Goal: Task Accomplishment & Management: Use online tool/utility

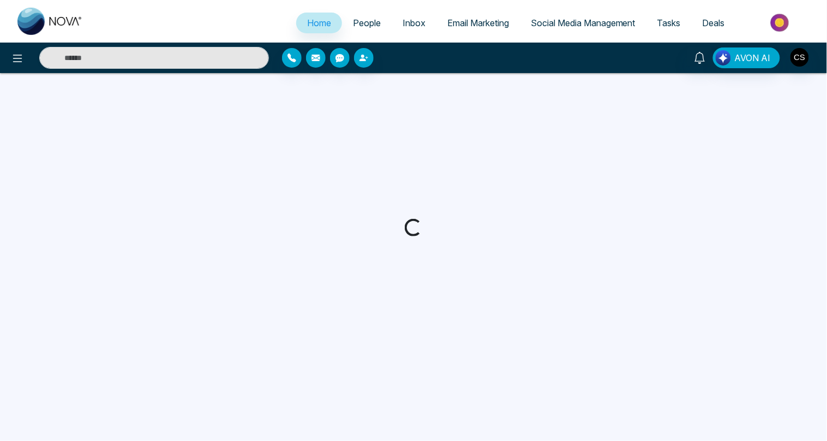
select select "*"
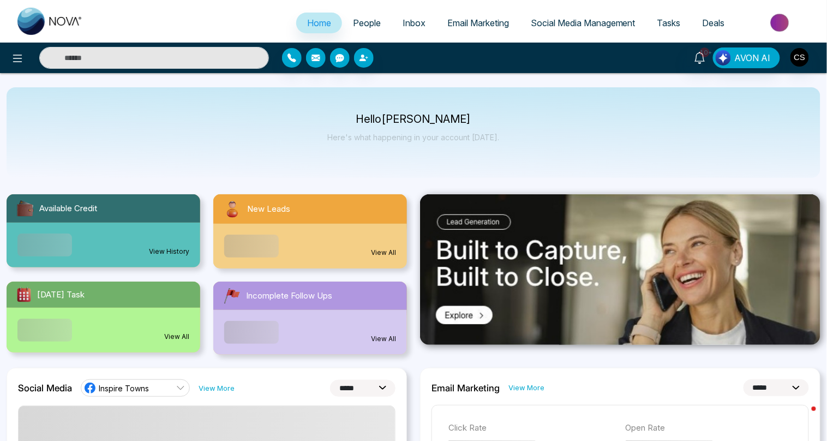
click at [473, 21] on span "Email Marketing" at bounding box center [478, 22] width 62 height 11
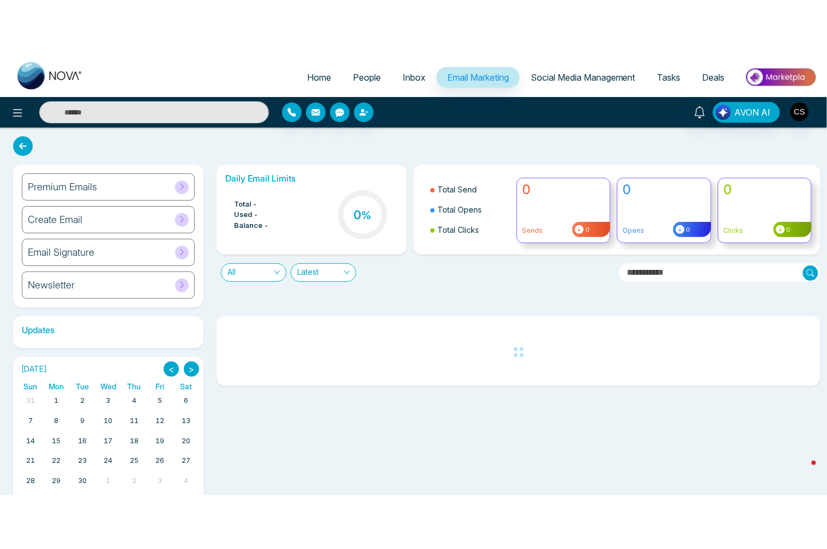
scroll to position [31, 0]
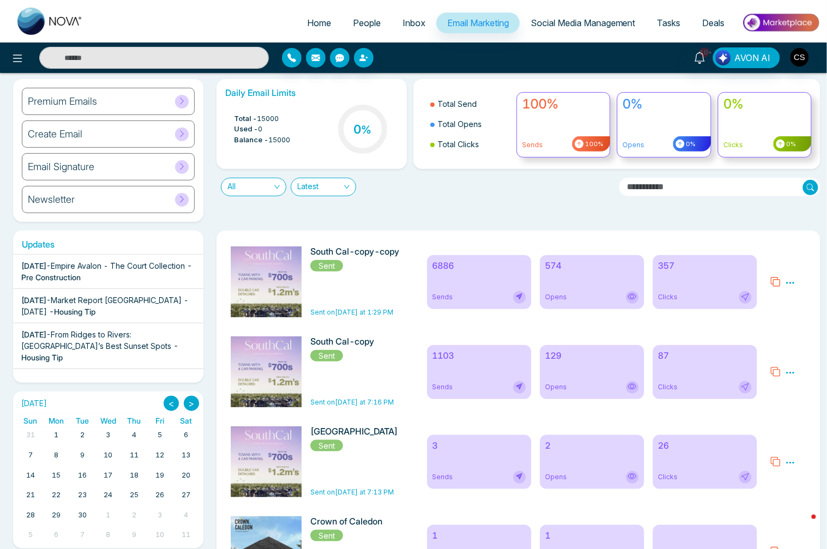
click at [796, 283] on div "Preview Analytics Delete" at bounding box center [788, 282] width 49 height 71
click at [779, 283] on icon at bounding box center [775, 282] width 11 height 11
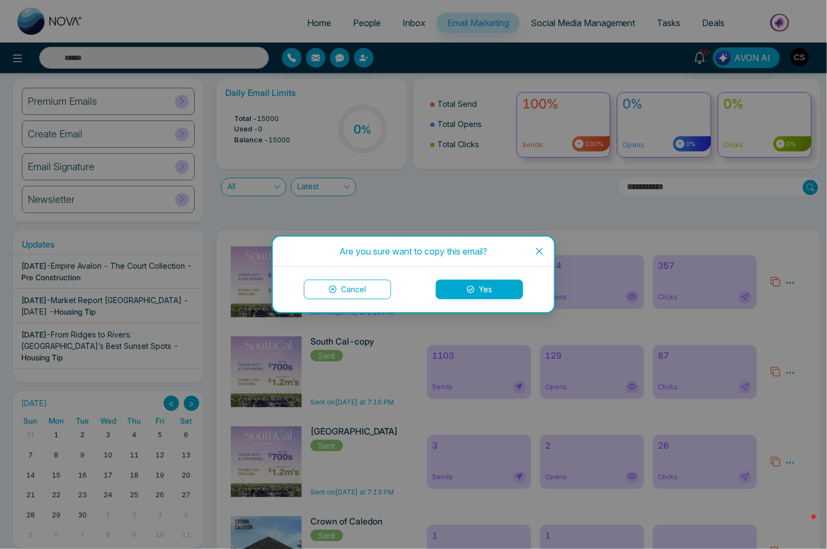
click at [481, 288] on button "Yes" at bounding box center [479, 290] width 87 height 20
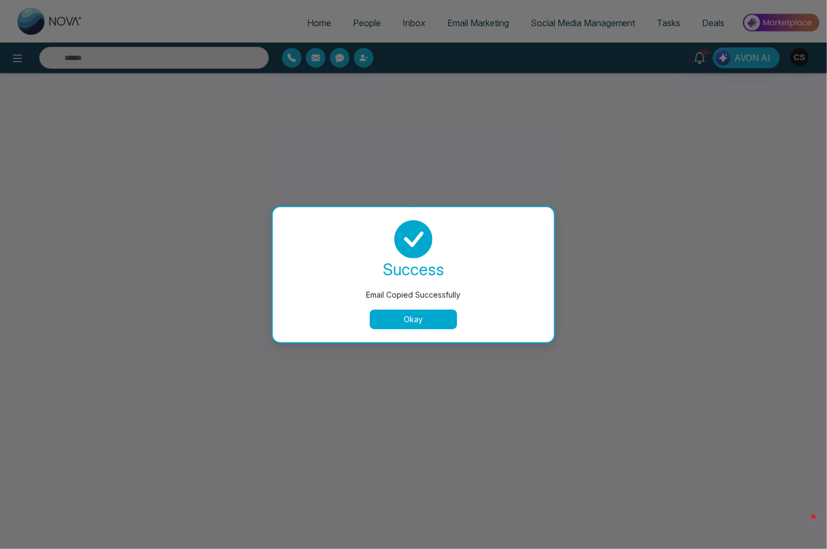
click at [434, 320] on button "Okay" at bounding box center [413, 320] width 87 height 20
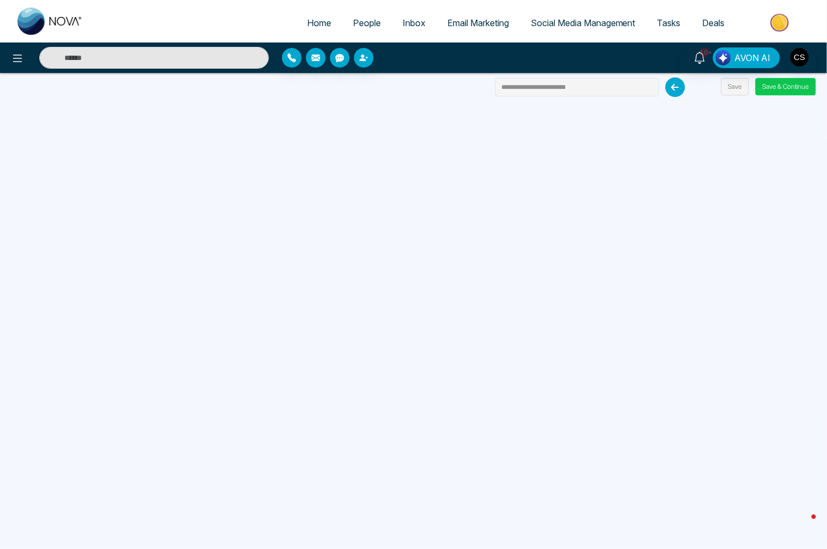
click at [773, 87] on button "Save & Continue" at bounding box center [786, 86] width 61 height 17
click at [771, 88] on button "Save & Continue" at bounding box center [786, 86] width 61 height 17
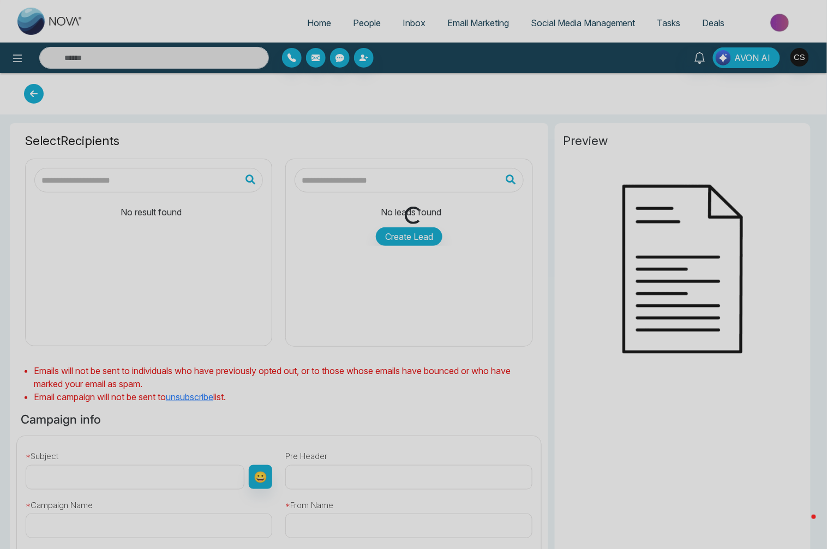
type input "**********"
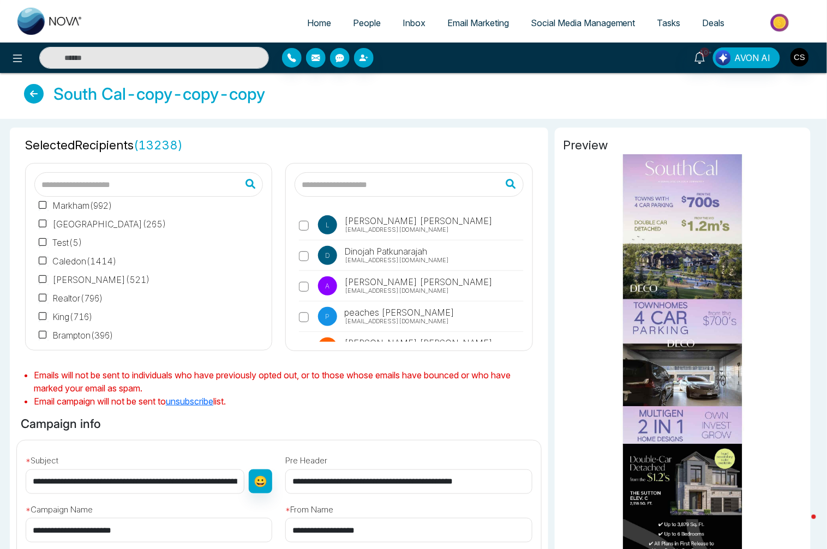
scroll to position [220, 0]
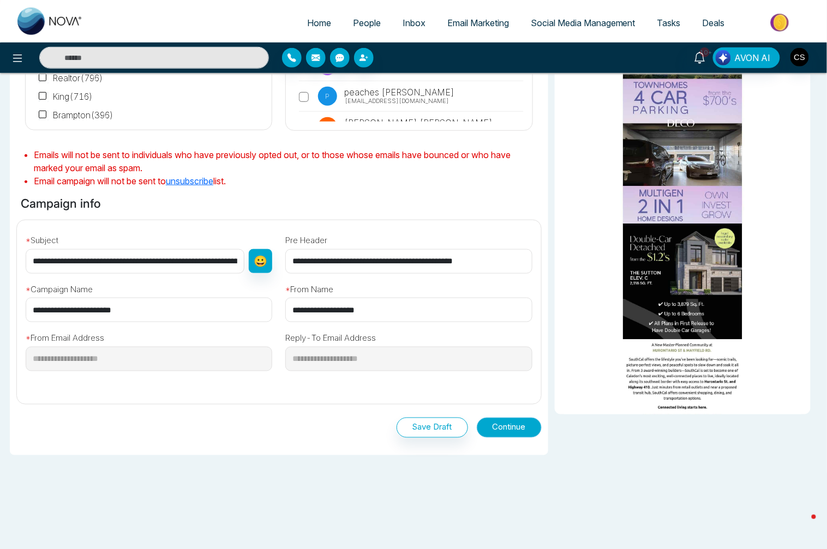
click at [521, 430] on button "Continue" at bounding box center [509, 428] width 65 height 20
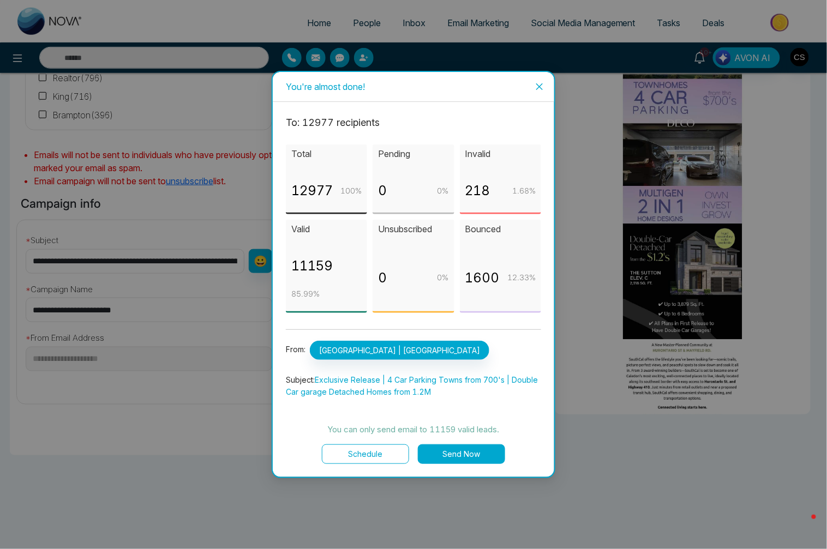
click at [469, 440] on button "Send Now" at bounding box center [461, 455] width 87 height 20
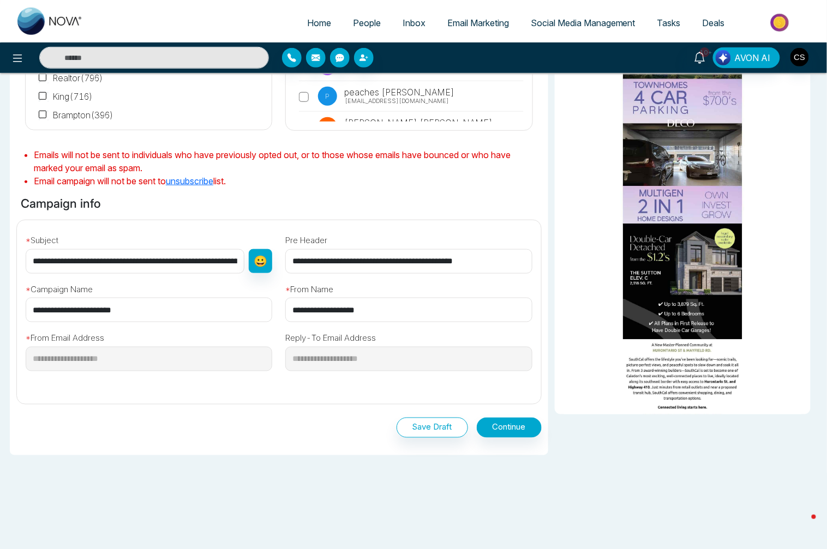
scroll to position [0, 0]
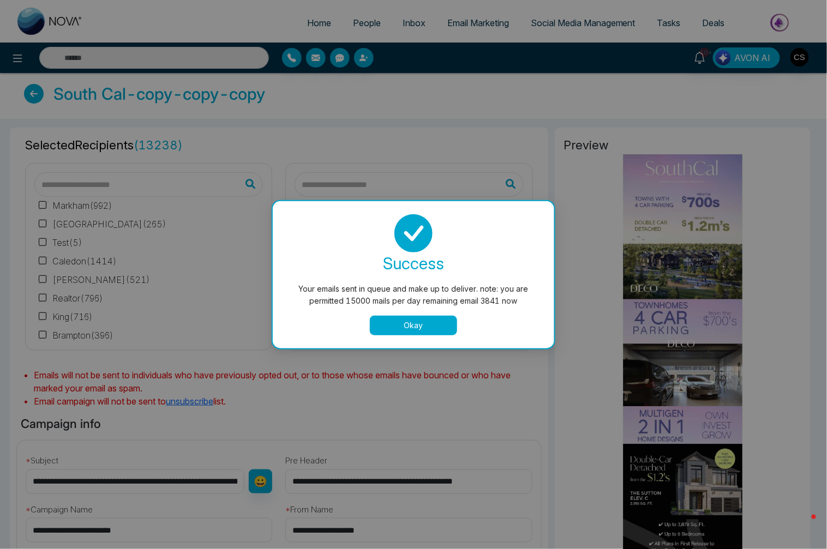
click at [419, 322] on button "Okay" at bounding box center [413, 326] width 87 height 20
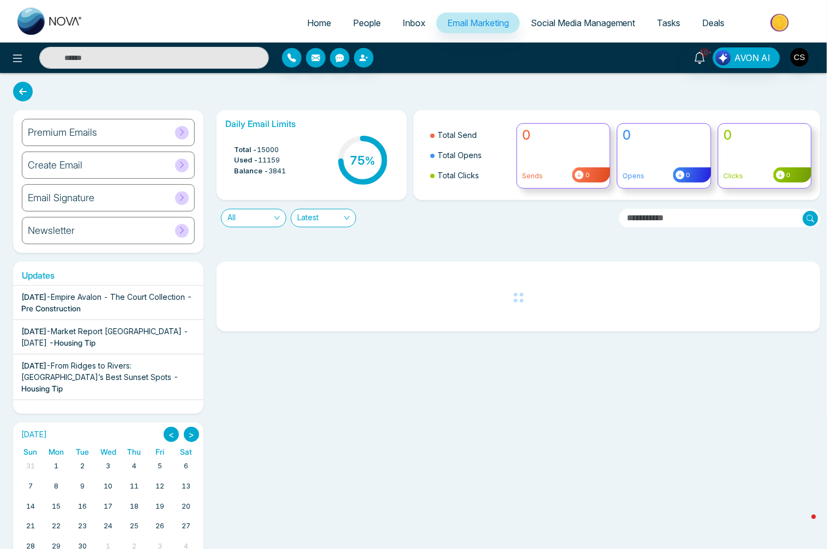
click at [417, 22] on span "Inbox" at bounding box center [414, 22] width 23 height 11
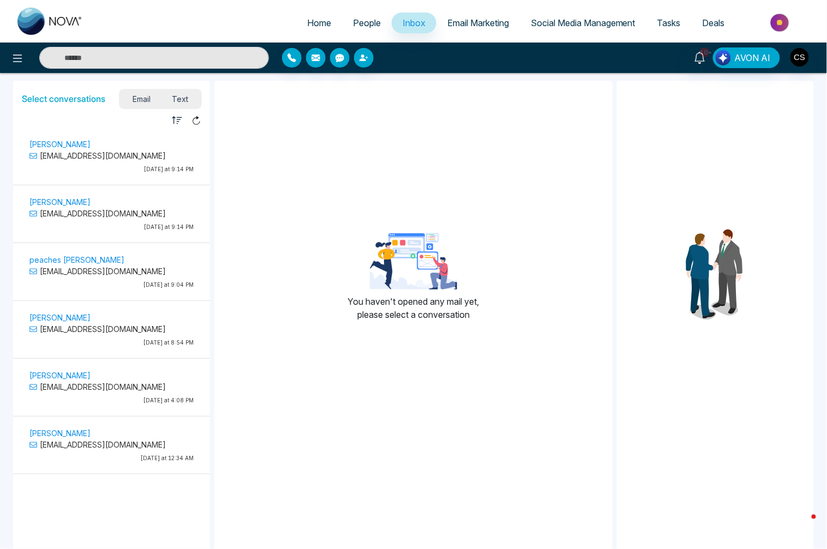
click at [353, 19] on span "People" at bounding box center [367, 22] width 28 height 11
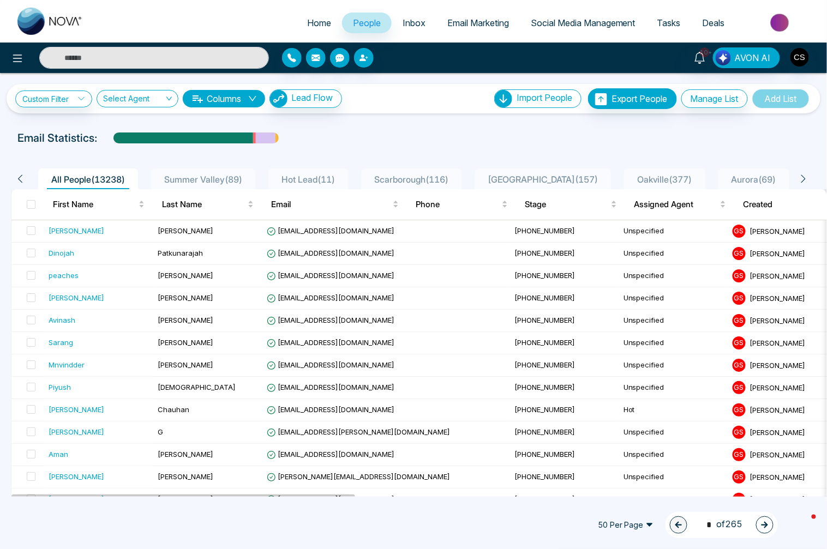
click at [313, 24] on span "Home" at bounding box center [319, 22] width 24 height 11
select select "*"
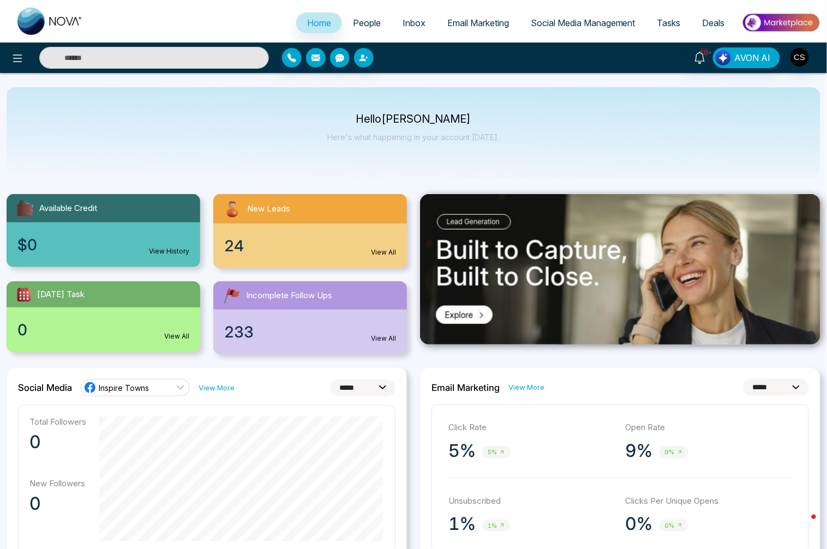
click at [367, 25] on span "People" at bounding box center [367, 22] width 28 height 11
